Goal: Find specific page/section: Find specific page/section

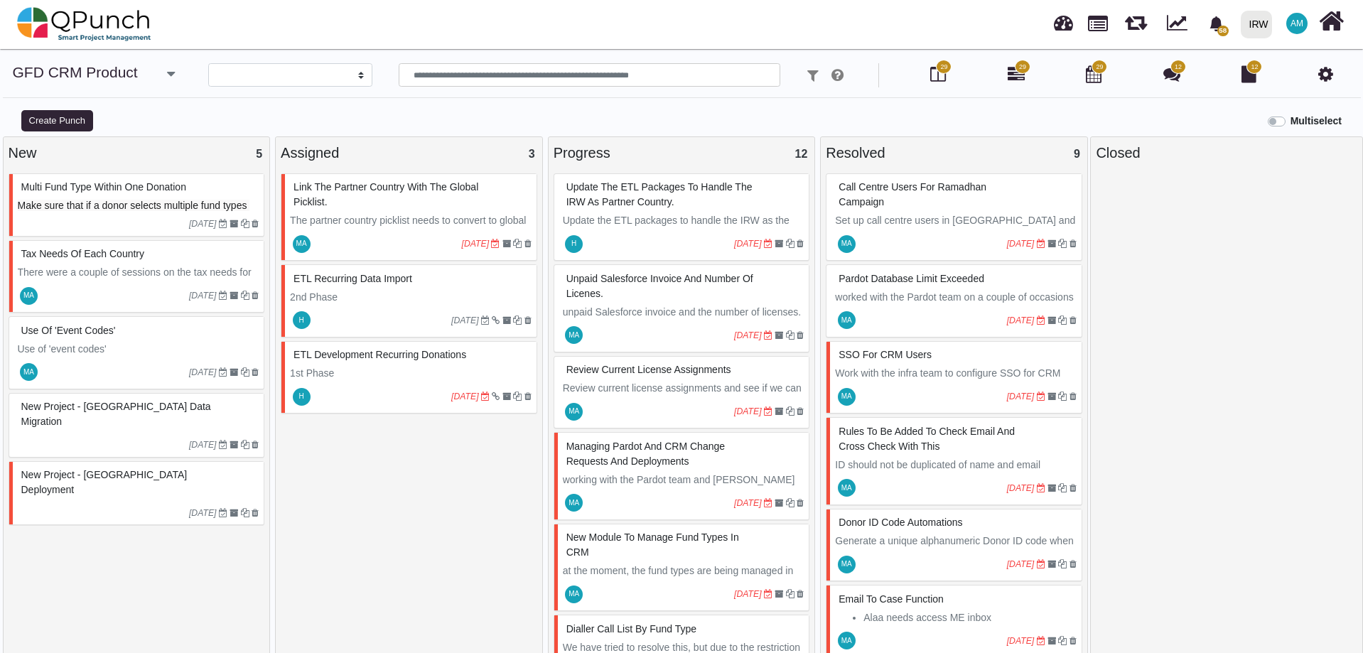
select select
click at [1015, 78] on icon at bounding box center [1016, 73] width 17 height 17
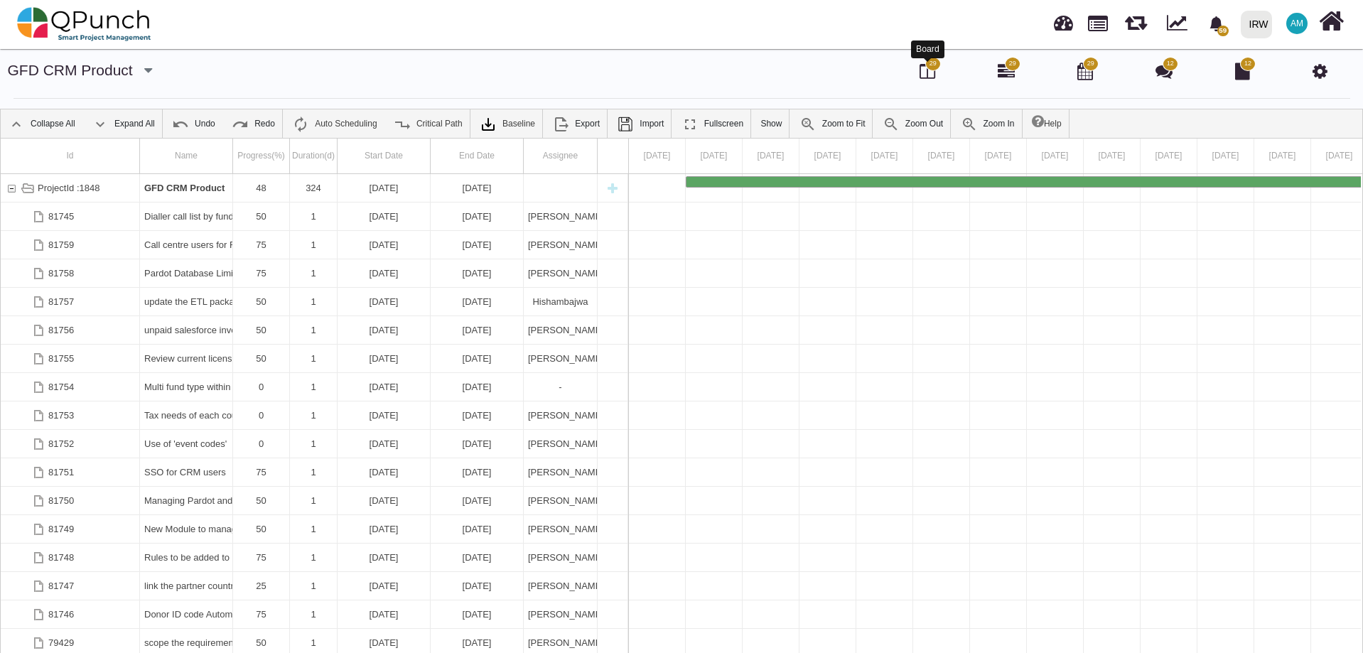
click at [930, 76] on icon at bounding box center [928, 71] width 16 height 17
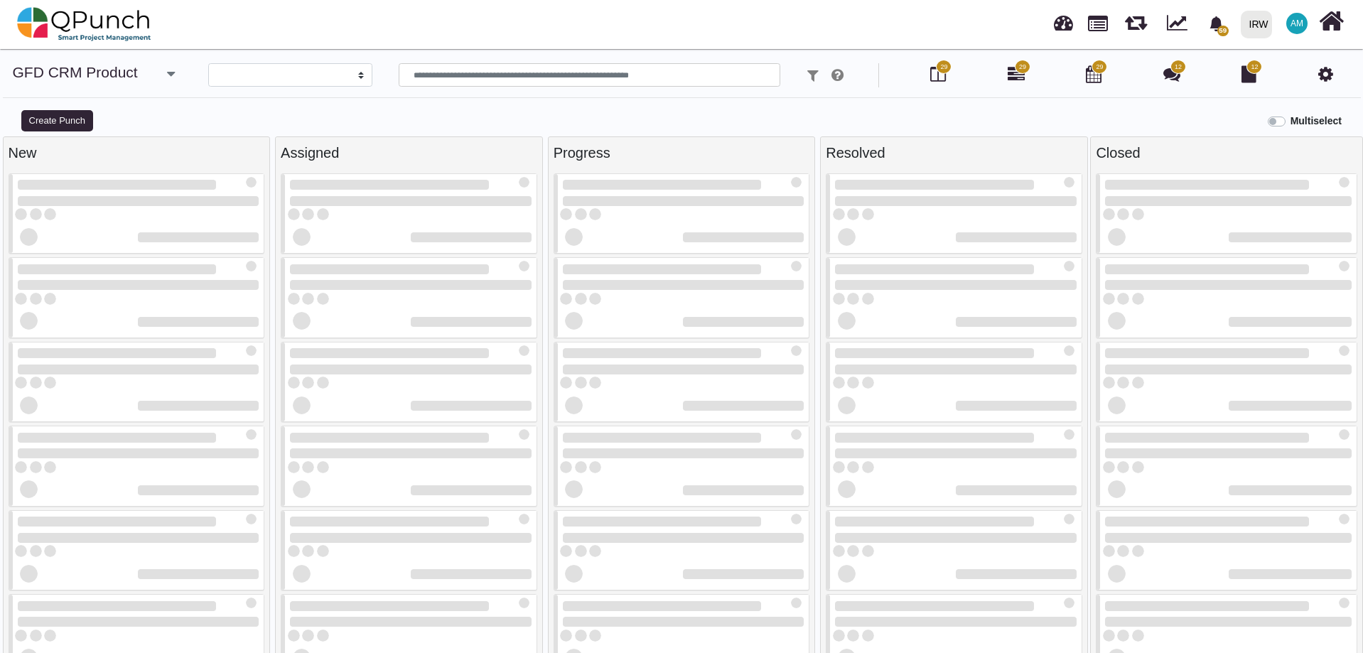
select select
